Goal: Task Accomplishment & Management: Complete application form

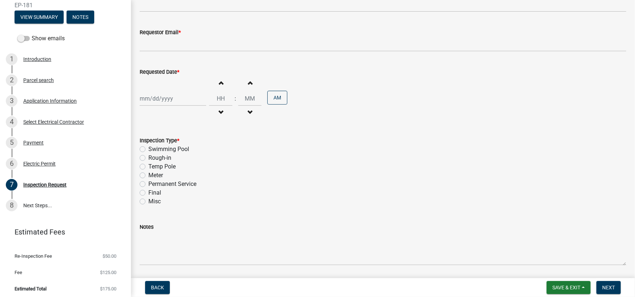
scroll to position [126, 0]
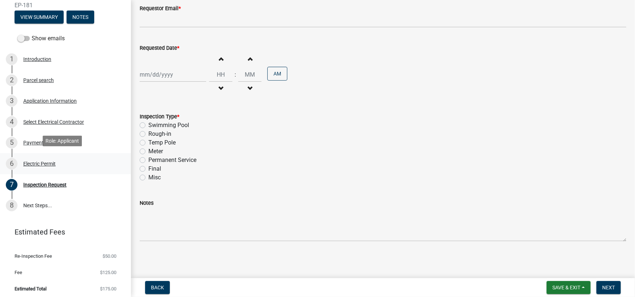
click at [40, 161] on div "Electric Permit" at bounding box center [39, 163] width 32 height 5
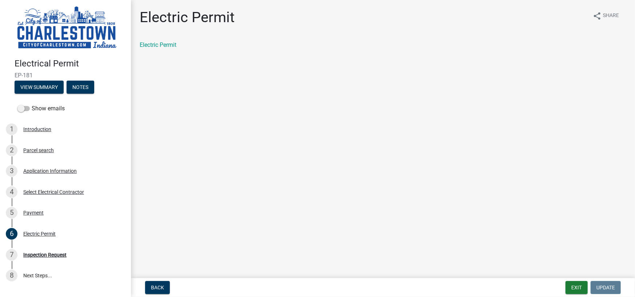
scroll to position [0, 0]
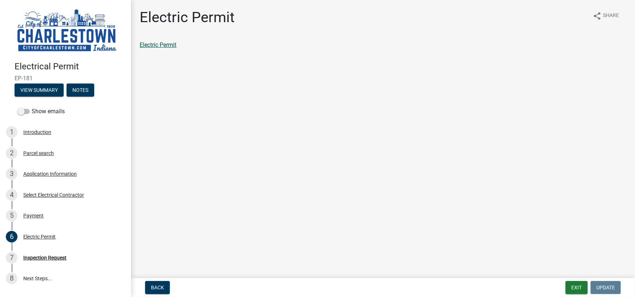
click at [167, 47] on link "Electric Permit" at bounding box center [158, 44] width 37 height 7
click at [38, 88] on button "View Summary" at bounding box center [39, 90] width 49 height 13
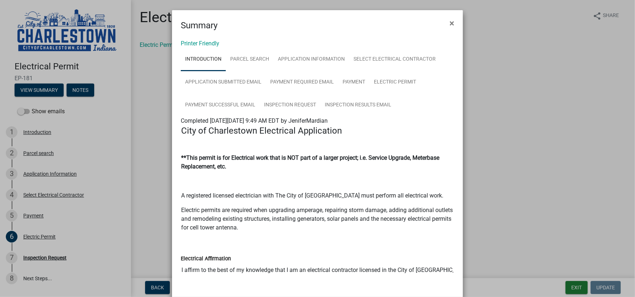
click at [457, 23] on div "Summary ×" at bounding box center [317, 21] width 291 height 22
click at [453, 24] on button "×" at bounding box center [451, 23] width 16 height 20
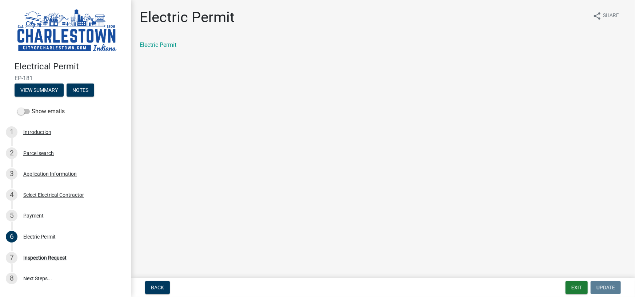
click at [39, 39] on img at bounding box center [67, 31] width 105 height 46
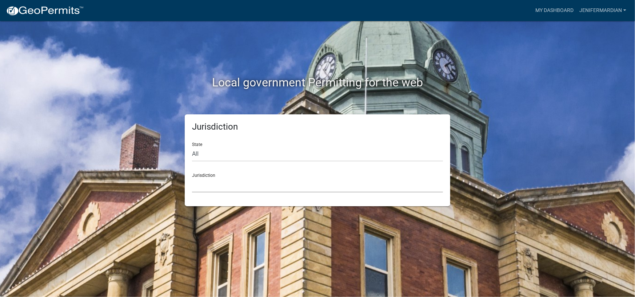
click at [264, 185] on select "[GEOGRAPHIC_DATA], [US_STATE] [GEOGRAPHIC_DATA], [US_STATE][PERSON_NAME][GEOGRA…" at bounding box center [317, 185] width 251 height 15
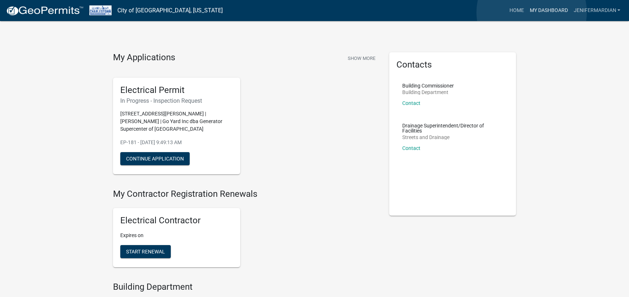
click at [532, 12] on link "My Dashboard" at bounding box center [549, 11] width 44 height 14
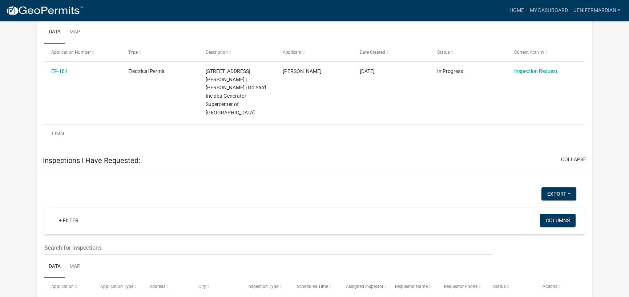
scroll to position [431, 0]
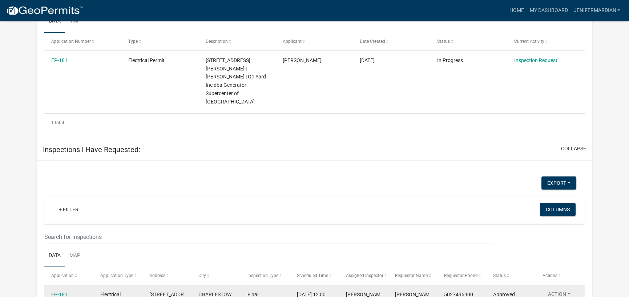
click at [571, 291] on button "Action" at bounding box center [559, 296] width 34 height 11
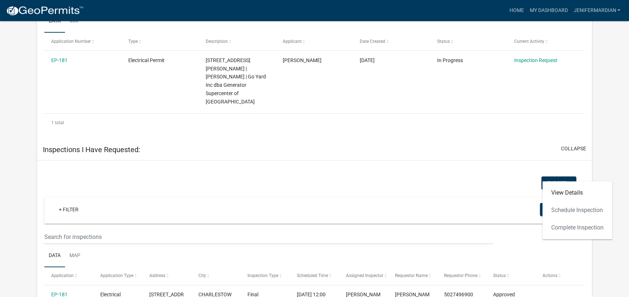
click at [583, 210] on div "View Details Schedule Inspection Complete Inspection" at bounding box center [578, 210] width 70 height 58
click at [574, 195] on link "View Details" at bounding box center [578, 192] width 70 height 17
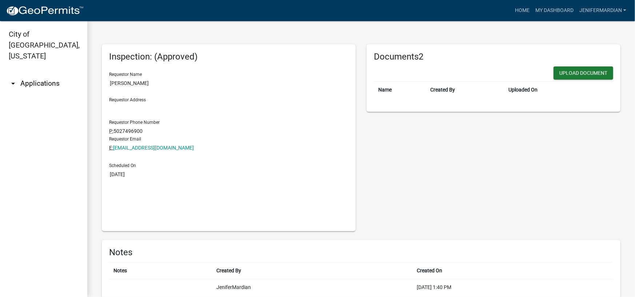
click at [47, 75] on link "arrow_drop_down Applications" at bounding box center [43, 83] width 87 height 17
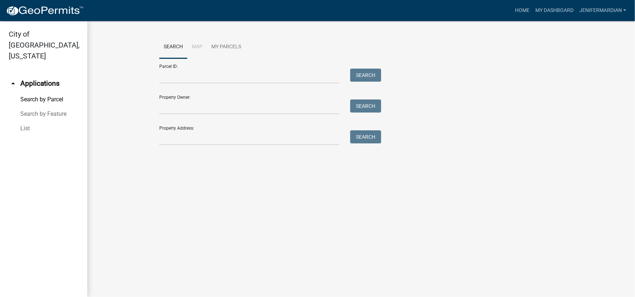
click at [176, 46] on link "Search" at bounding box center [173, 47] width 28 height 23
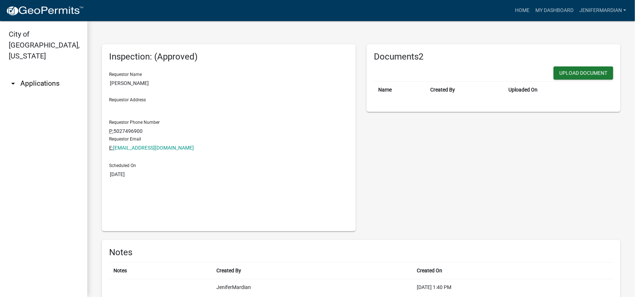
click at [35, 77] on link "arrow_drop_down Applications" at bounding box center [43, 83] width 87 height 17
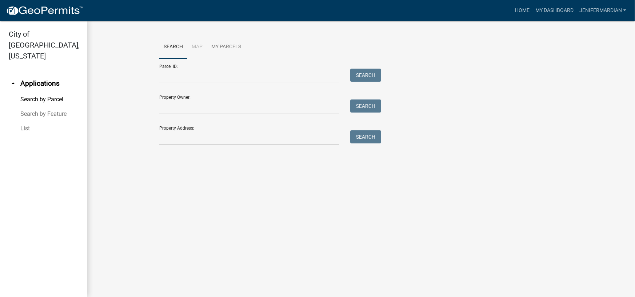
click at [176, 45] on link "Search" at bounding box center [173, 47] width 28 height 23
click at [240, 44] on link "My Parcels" at bounding box center [226, 47] width 39 height 23
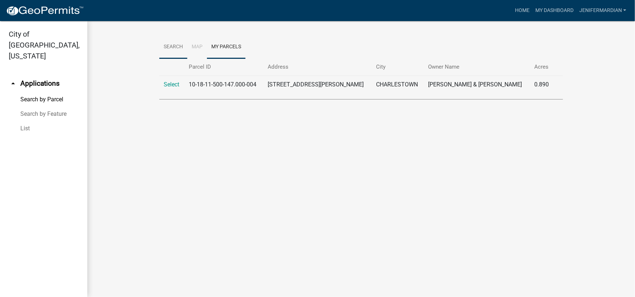
click at [176, 47] on link "Search" at bounding box center [173, 47] width 28 height 23
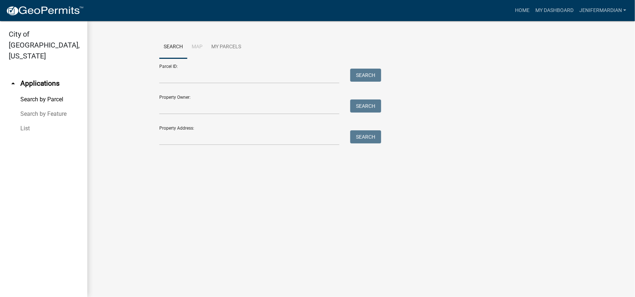
click at [43, 92] on link "Search by Parcel" at bounding box center [43, 99] width 87 height 15
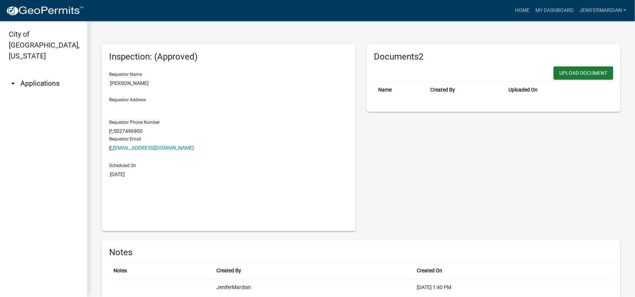
click at [43, 75] on link "arrow_drop_down Applications" at bounding box center [43, 83] width 87 height 17
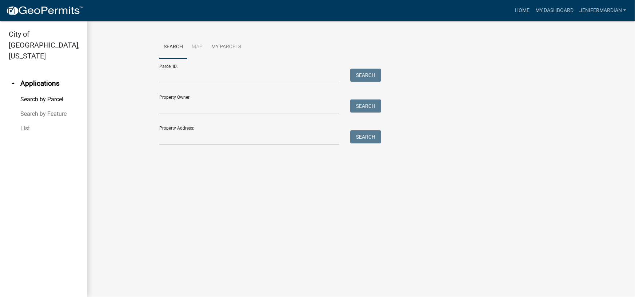
click at [43, 92] on link "Search by Parcel" at bounding box center [43, 99] width 87 height 15
click at [224, 46] on link "My Parcels" at bounding box center [226, 47] width 39 height 23
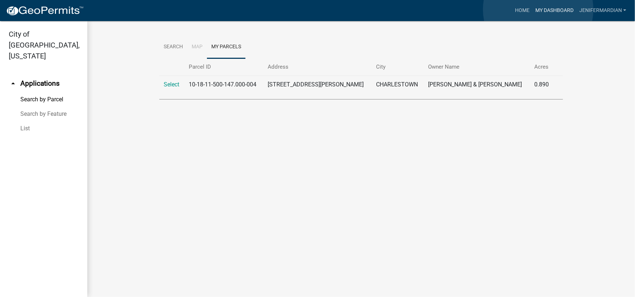
click at [538, 9] on link "My Dashboard" at bounding box center [554, 11] width 44 height 14
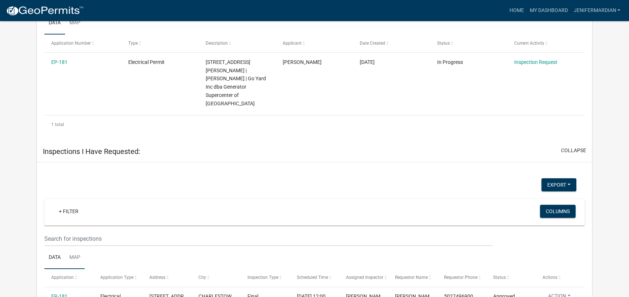
scroll to position [431, 0]
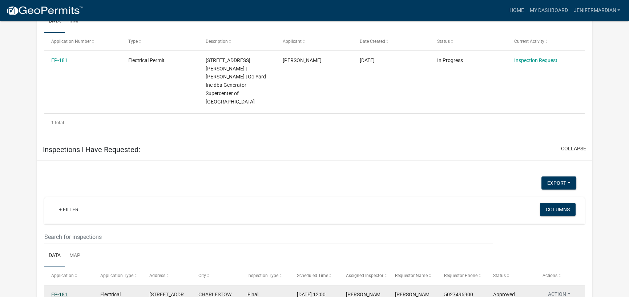
click at [59, 292] on link "EP-181" at bounding box center [59, 295] width 16 height 6
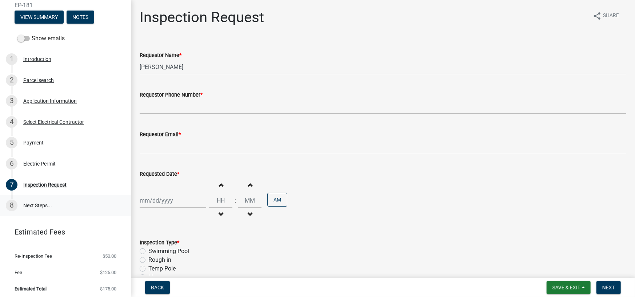
scroll to position [0, 0]
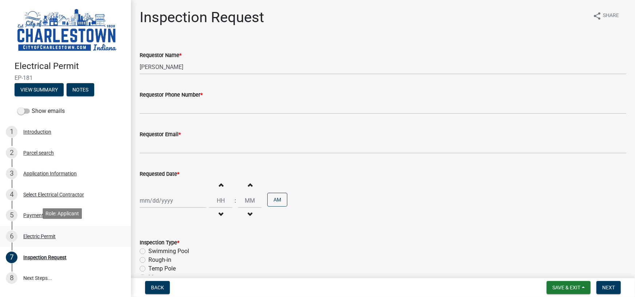
click at [53, 234] on div "Electric Permit" at bounding box center [39, 236] width 32 height 5
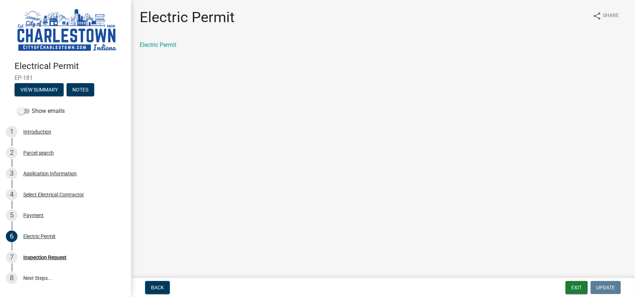
scroll to position [37, 0]
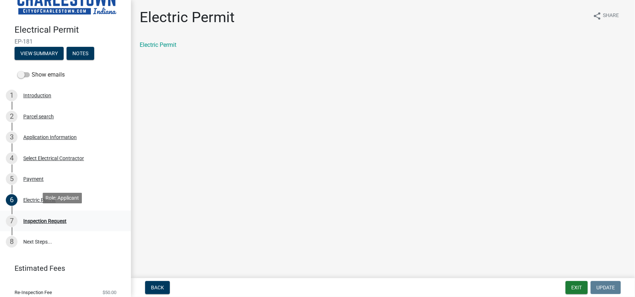
click at [37, 219] on div "Inspection Request" at bounding box center [44, 221] width 43 height 5
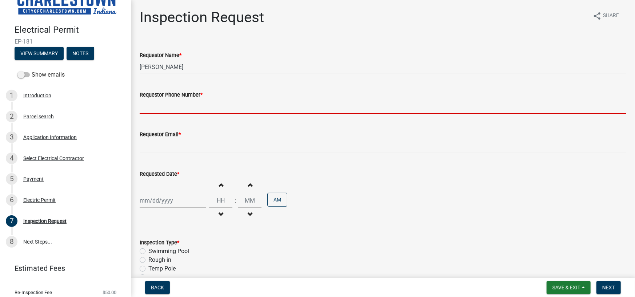
click at [169, 108] on input "Requestor Phone Number *" at bounding box center [383, 106] width 486 height 15
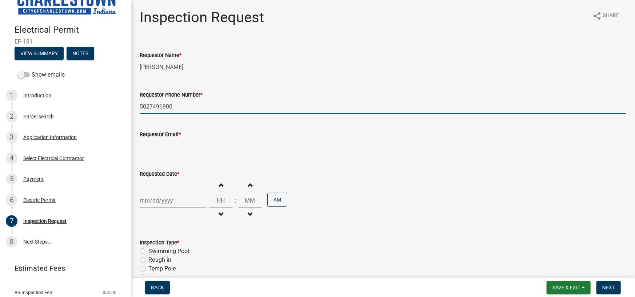
type input "5027496900"
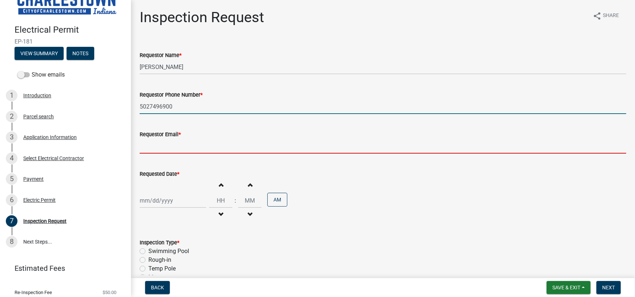
click at [236, 144] on input "Requestor Email *" at bounding box center [383, 146] width 486 height 15
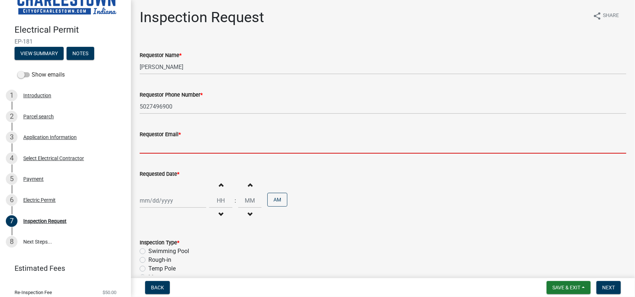
type input "[EMAIL_ADDRESS][DOMAIN_NAME]"
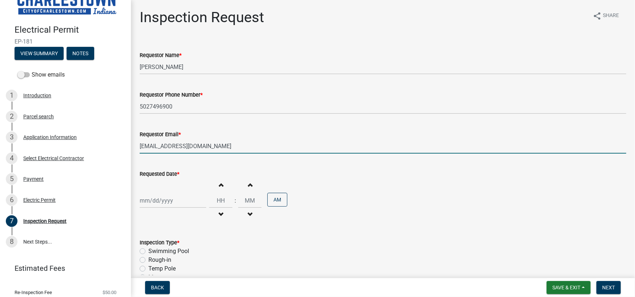
click at [172, 203] on div at bounding box center [173, 200] width 67 height 15
select select "10"
select select "2025"
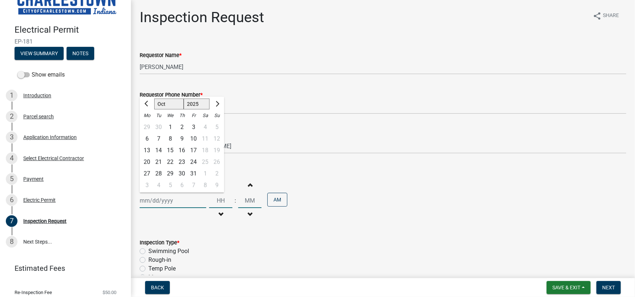
click at [176, 105] on select "Jan Feb Mar Apr May Jun [DATE] Aug Sep Oct Nov Dec" at bounding box center [168, 104] width 29 height 11
select select "11"
click at [154, 99] on select "Jan Feb Mar Apr May Jun [DATE] Aug Sep Oct Nov Dec" at bounding box center [168, 104] width 29 height 11
click at [193, 139] on div "7" at bounding box center [194, 139] width 12 height 12
type input "[DATE]"
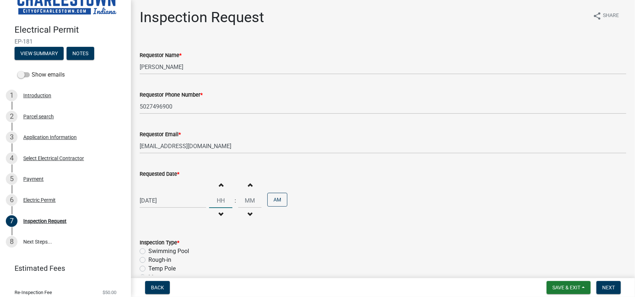
click at [217, 202] on input "Hours" at bounding box center [220, 200] width 23 height 15
click at [219, 214] on span "button" at bounding box center [221, 215] width 4 height 6
type input "11"
type input "00"
click at [222, 202] on input "11" at bounding box center [220, 200] width 23 height 15
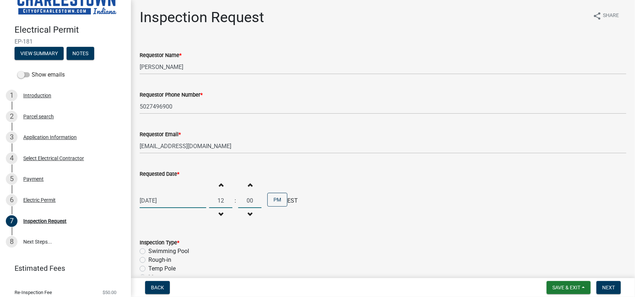
type input "12"
click at [251, 199] on input "00" at bounding box center [249, 200] width 23 height 15
type input "0"
type input "30"
click at [350, 196] on div "[DATE] Increment hours 12 Decrement hours : Increment minutes 30 Decrement minu…" at bounding box center [383, 200] width 486 height 45
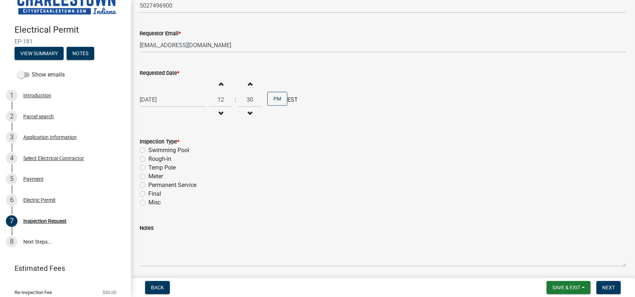
scroll to position [109, 0]
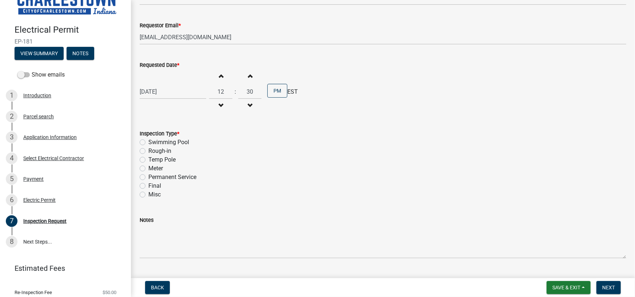
click at [142, 189] on div "Final" at bounding box center [383, 186] width 486 height 9
click at [148, 185] on label "Final" at bounding box center [154, 186] width 13 height 9
click at [148, 185] on input "Final" at bounding box center [150, 184] width 5 height 5
radio input "true"
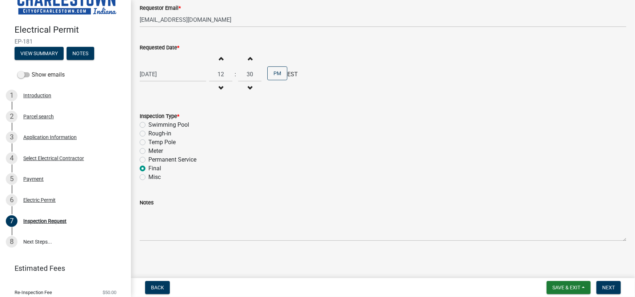
scroll to position [126, 0]
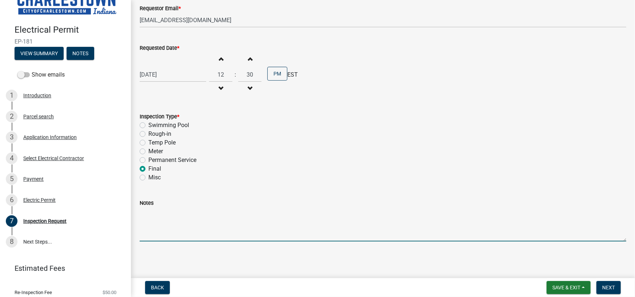
click at [177, 229] on textarea "Notes" at bounding box center [383, 225] width 486 height 34
type textarea "Offon"
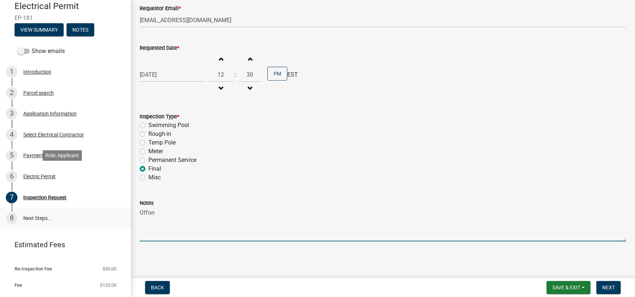
scroll to position [73, 0]
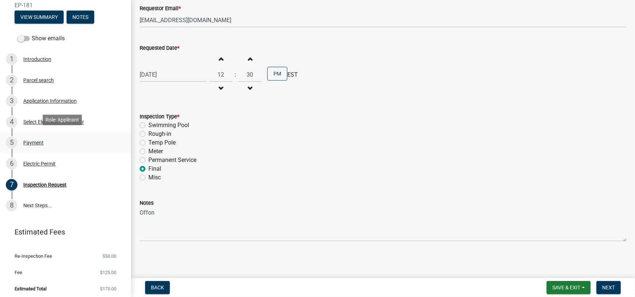
click at [31, 140] on div "Payment" at bounding box center [33, 142] width 20 height 5
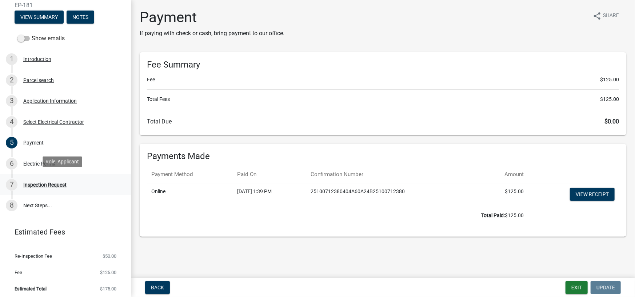
click at [57, 186] on div "7 Inspection Request" at bounding box center [62, 185] width 113 height 12
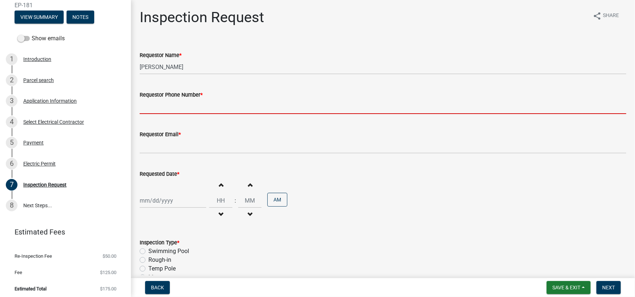
click at [166, 109] on input "Requestor Phone Number *" at bounding box center [383, 106] width 486 height 15
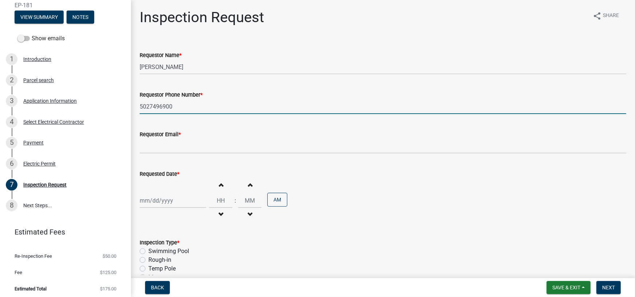
type input "5027496900"
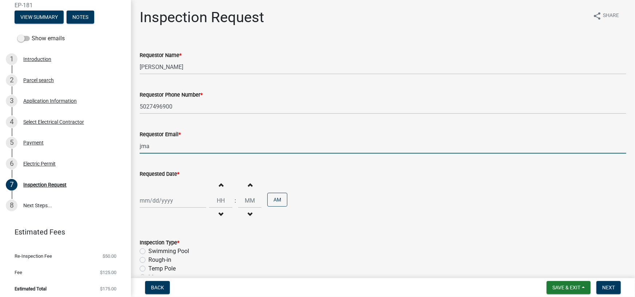
type input "[EMAIL_ADDRESS][DOMAIN_NAME]"
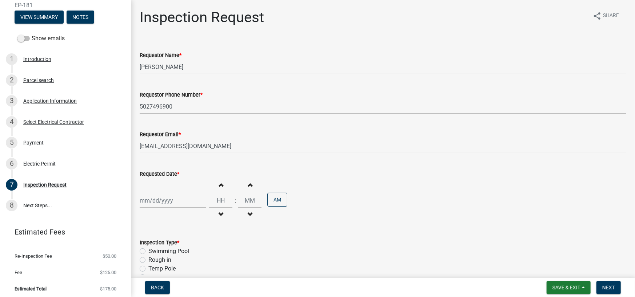
click at [197, 189] on div "Increment hours Decrement hours : Increment minutes Decrement minutes AM" at bounding box center [383, 200] width 486 height 45
select select "10"
select select "2025"
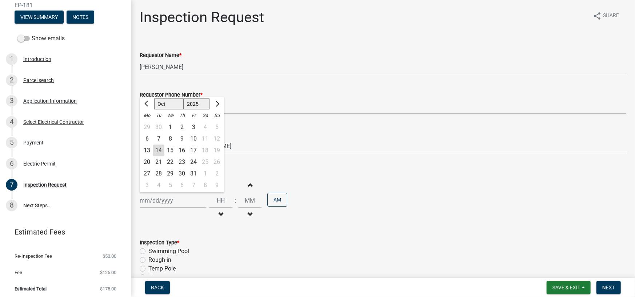
click at [193, 194] on div "[PERSON_NAME] Feb Mar Apr [PERSON_NAME][DATE] Oct Nov [DATE] 1526 1527 1528 152…" at bounding box center [173, 200] width 67 height 15
click at [173, 102] on select "Jan Feb Mar Apr May Jun [DATE] Aug Sep Oct Nov Dec" at bounding box center [168, 104] width 29 height 11
select select "11"
click at [154, 99] on select "Jan Feb Mar Apr May Jun [DATE] Aug Sep Oct Nov Dec" at bounding box center [168, 104] width 29 height 11
click at [193, 137] on div "7" at bounding box center [194, 139] width 12 height 12
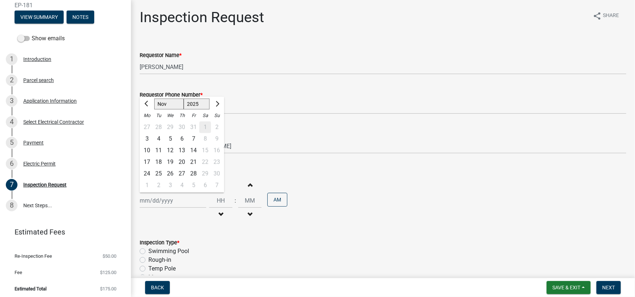
type input "[DATE]"
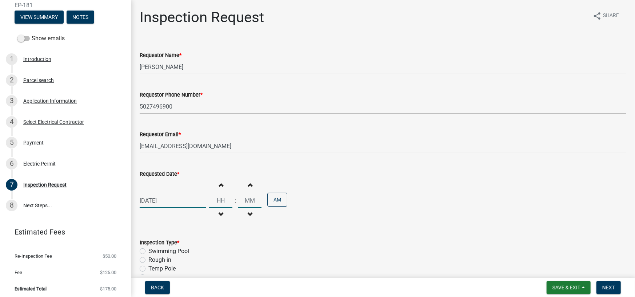
click at [221, 200] on input "Hours" at bounding box center [220, 200] width 23 height 15
type input "12"
type input "30"
click at [276, 203] on button "AM" at bounding box center [277, 200] width 20 height 14
drag, startPoint x: 262, startPoint y: 229, endPoint x: 236, endPoint y: 243, distance: 28.9
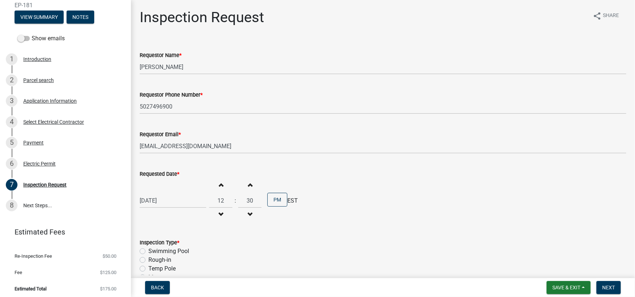
click at [262, 230] on form "Inspection Type * Swimming Pool Rough-in Temp Pole Meter Permanent Service Fina…" at bounding box center [383, 269] width 486 height 79
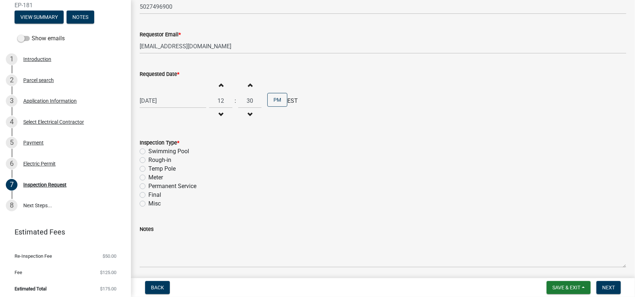
scroll to position [109, 0]
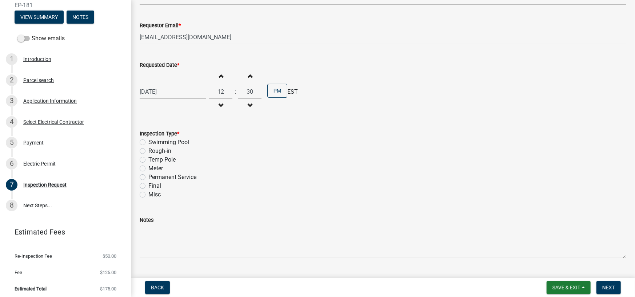
click at [148, 185] on label "Final" at bounding box center [154, 186] width 13 height 9
click at [148, 185] on input "Final" at bounding box center [150, 184] width 5 height 5
radio input "true"
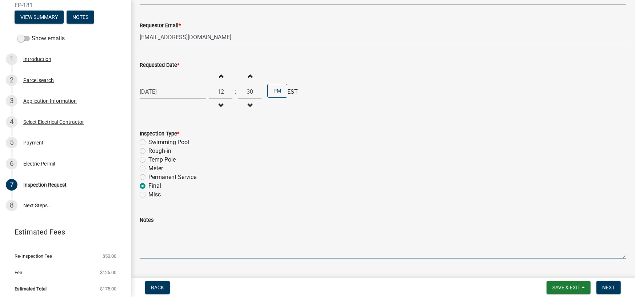
click at [294, 255] on textarea "Notes" at bounding box center [383, 242] width 486 height 34
paste textarea "off/on with Clark County REMC [DATE] 9 a.m. and would like to schedule our fina…"
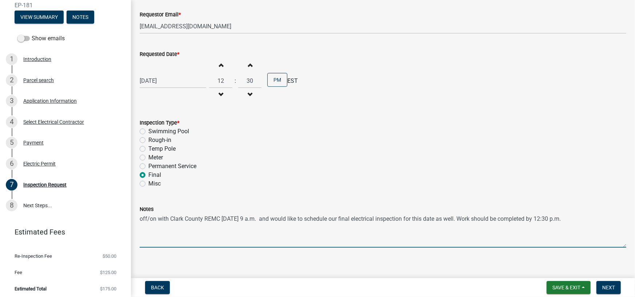
scroll to position [126, 0]
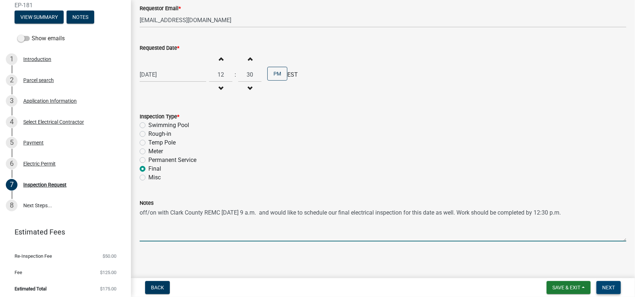
type textarea "off/on with Clark County REMC [DATE] 9 a.m. and would like to schedule our fina…"
click at [607, 289] on span "Next" at bounding box center [608, 288] width 13 height 6
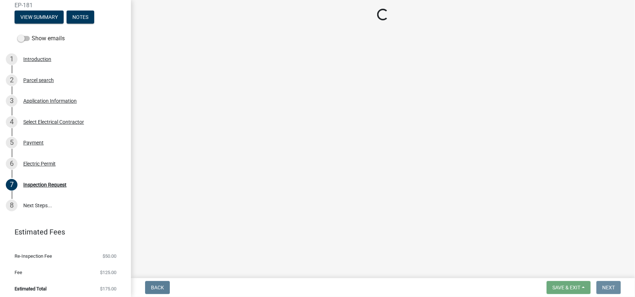
scroll to position [0, 0]
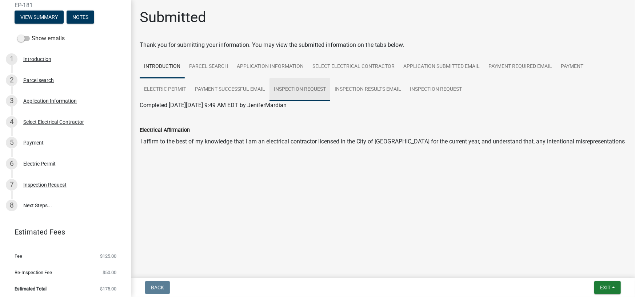
click at [288, 84] on link "Inspection Request" at bounding box center [299, 89] width 61 height 23
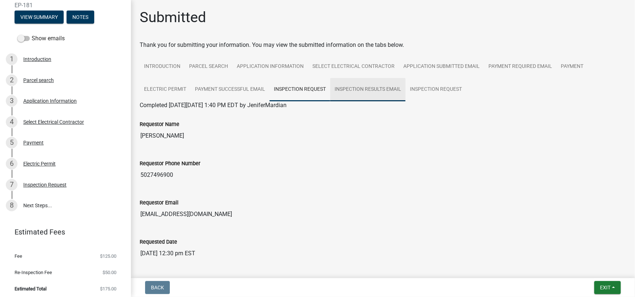
click at [353, 90] on link "Inspection Results Email" at bounding box center [367, 89] width 75 height 23
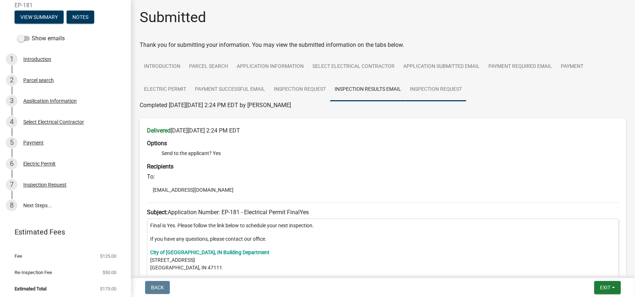
click at [416, 89] on link "Inspection Request" at bounding box center [435, 89] width 61 height 23
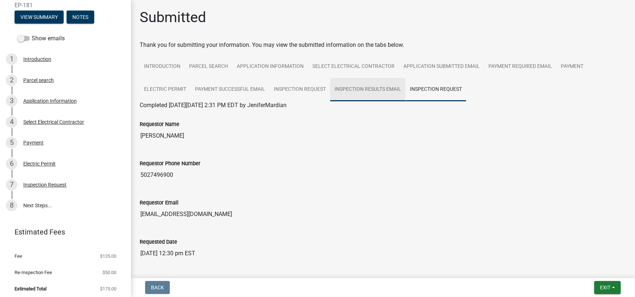
click at [352, 90] on link "Inspection Results Email" at bounding box center [367, 89] width 75 height 23
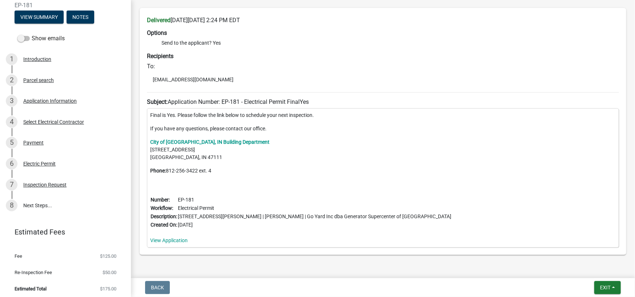
scroll to position [26, 0]
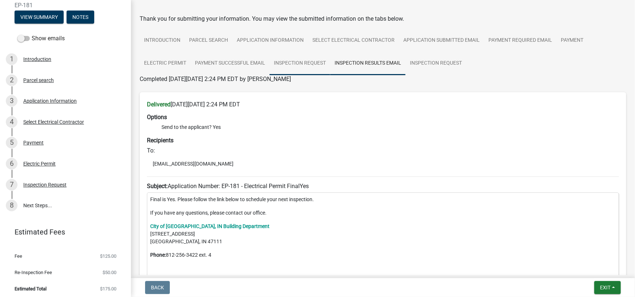
click at [314, 65] on link "Inspection Request" at bounding box center [299, 63] width 61 height 23
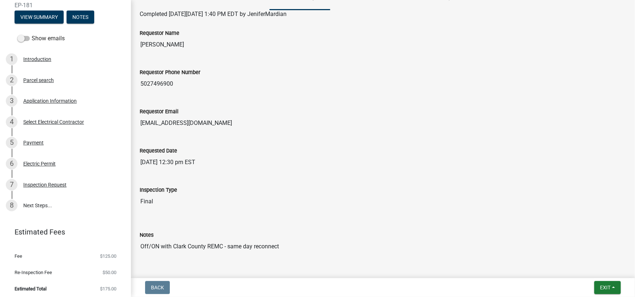
scroll to position [0, 0]
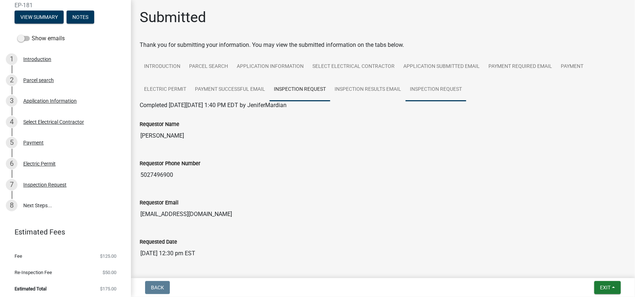
click at [430, 90] on link "Inspection Request" at bounding box center [435, 89] width 61 height 23
click at [308, 93] on link "Inspection Request" at bounding box center [299, 89] width 61 height 23
click at [419, 85] on link "Inspection Request" at bounding box center [435, 89] width 61 height 23
click at [370, 88] on link "Inspection Results Email" at bounding box center [367, 89] width 75 height 23
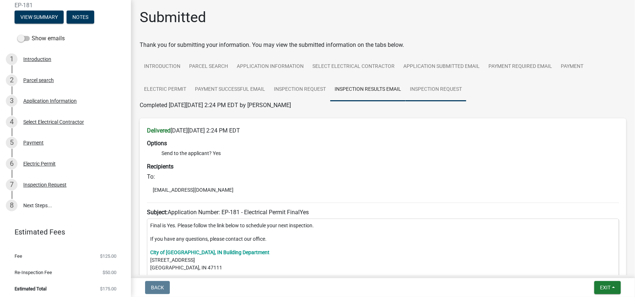
click at [411, 87] on link "Inspection Request" at bounding box center [435, 89] width 61 height 23
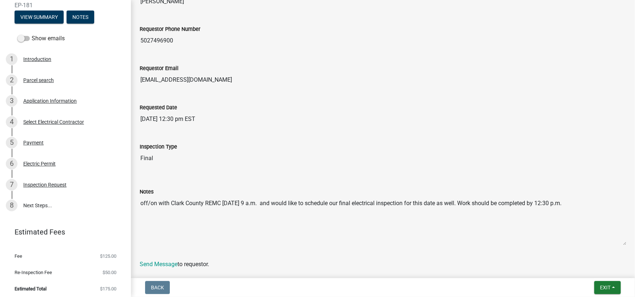
scroll to position [164, 0]
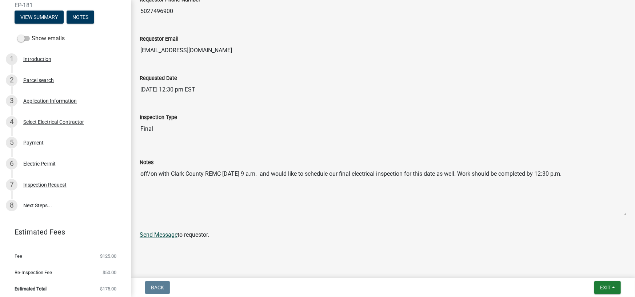
click at [163, 234] on link "Send Message" at bounding box center [159, 235] width 38 height 7
click at [446, 186] on textarea "off/on with Clark County REMC [DATE] 9 a.m. and would like to schedule our fina…" at bounding box center [383, 191] width 486 height 49
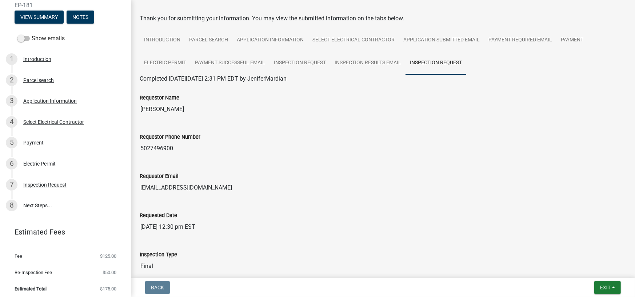
scroll to position [0, 0]
